Goal: Find specific page/section: Find specific page/section

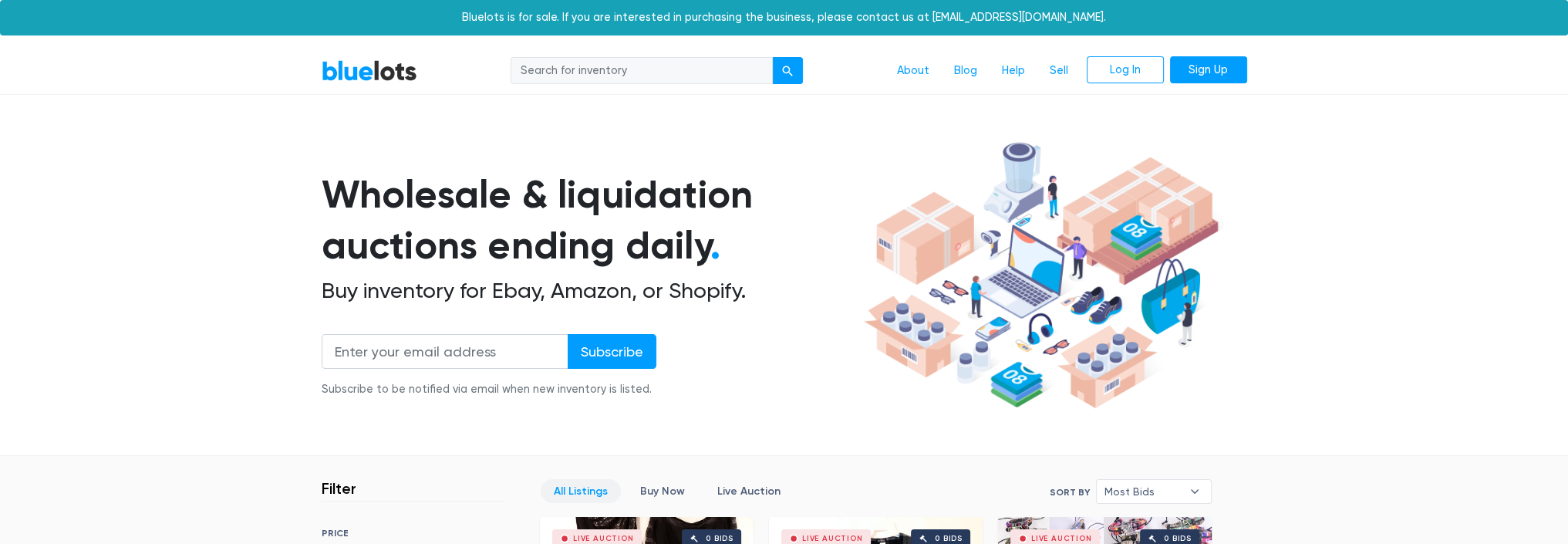
click at [571, 61] on input "search" at bounding box center [642, 71] width 263 height 28
type input "undelivered"
click at [772, 57] on button "submit" at bounding box center [787, 71] width 31 height 28
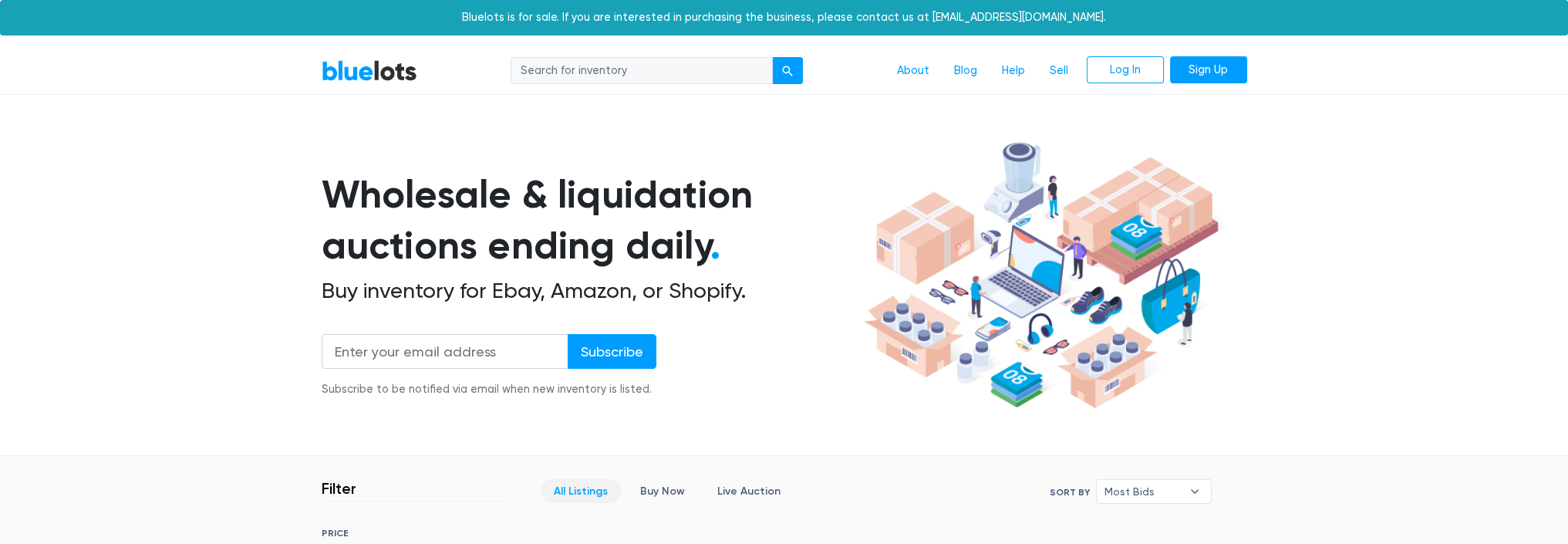
click at [553, 66] on input "search" at bounding box center [642, 71] width 263 height 28
type input "mystery"
click at [772, 57] on button "submit" at bounding box center [787, 71] width 31 height 28
click at [366, 78] on link "BlueLots" at bounding box center [369, 70] width 95 height 22
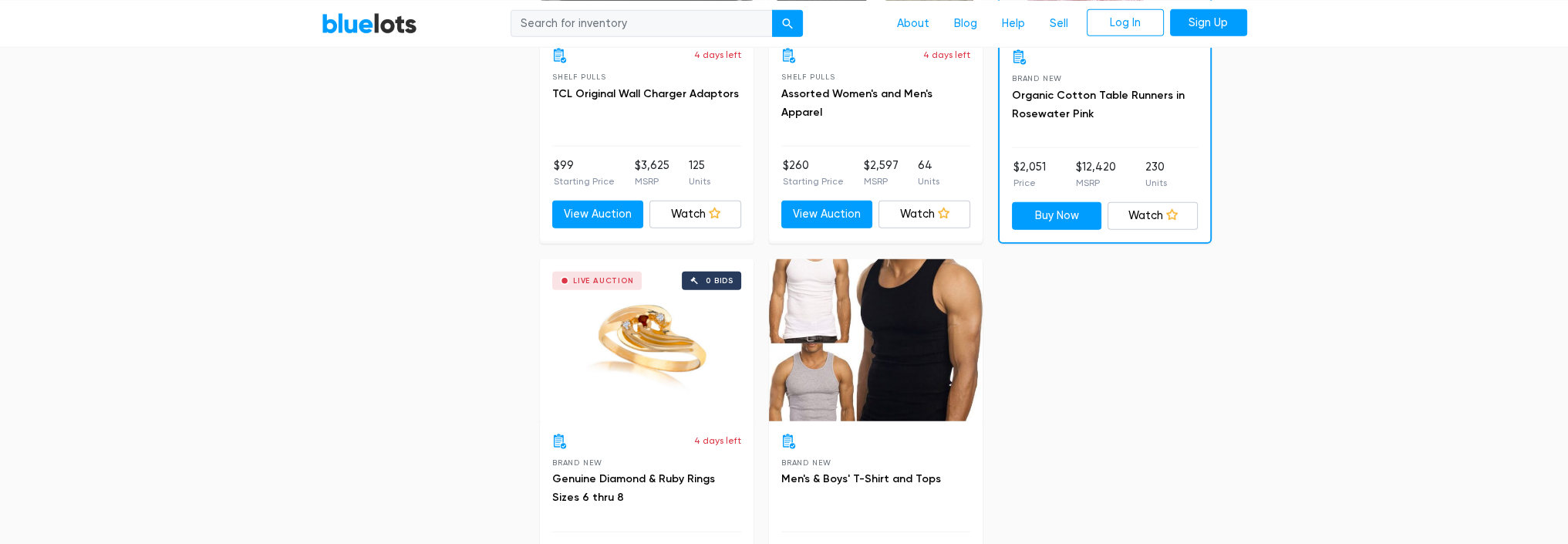
scroll to position [5400, 0]
